Goal: Check status: Check status

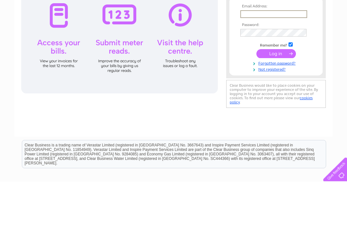
type input "christinegalvin10@hotmail.co.uk"
click at [276, 100] on input "submit" at bounding box center [276, 98] width 40 height 9
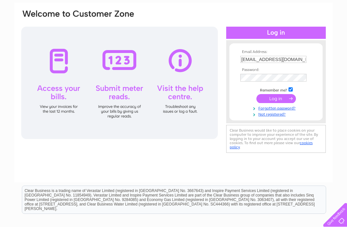
click at [281, 100] on input "submit" at bounding box center [276, 98] width 40 height 9
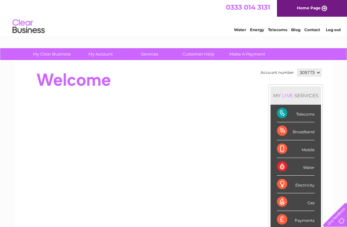
click at [305, 111] on div "Telecoms" at bounding box center [296, 114] width 38 height 18
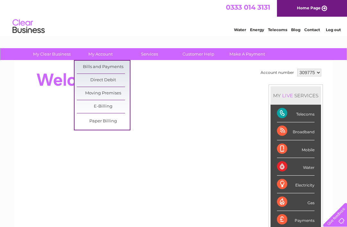
click at [110, 63] on link "Bills and Payments" at bounding box center [103, 67] width 53 height 13
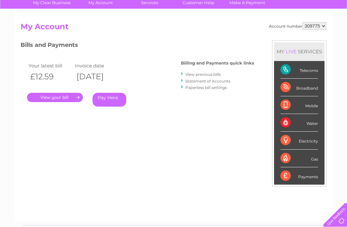
scroll to position [49, 0]
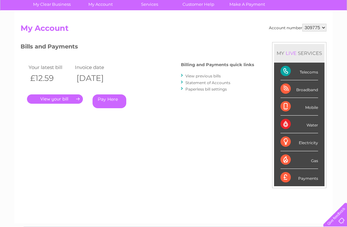
click at [63, 100] on link "." at bounding box center [55, 99] width 56 height 9
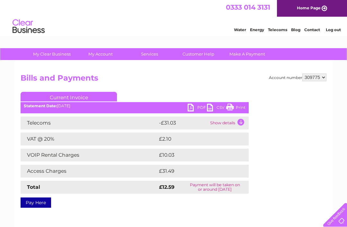
click at [338, 28] on link "Log out" at bounding box center [333, 29] width 15 height 5
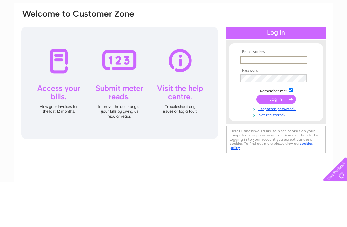
scroll to position [46, 0]
